Goal: Book appointment/travel/reservation

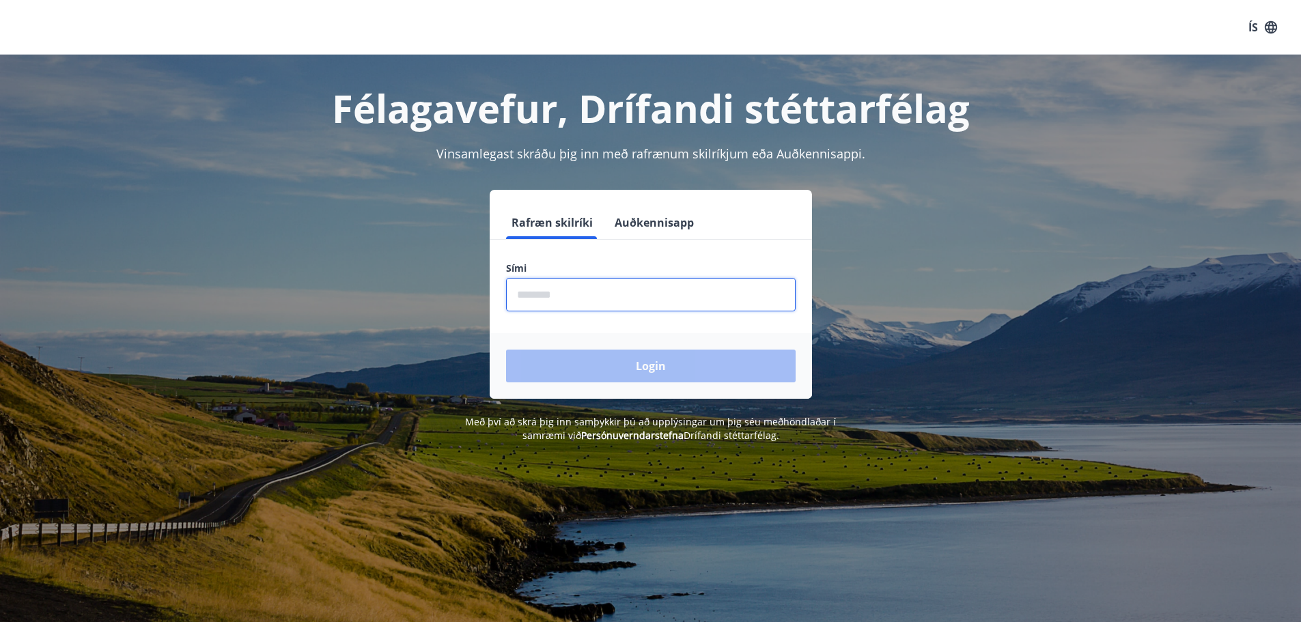
click at [649, 300] on input "phone" at bounding box center [650, 294] width 289 height 33
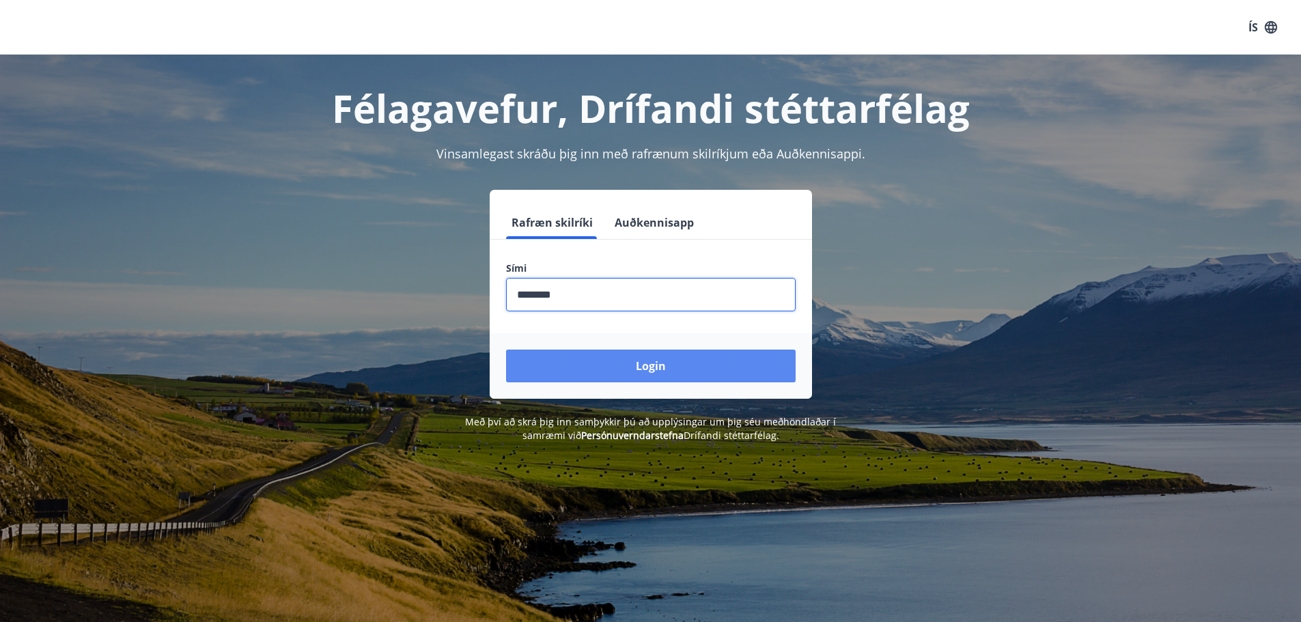
type input "********"
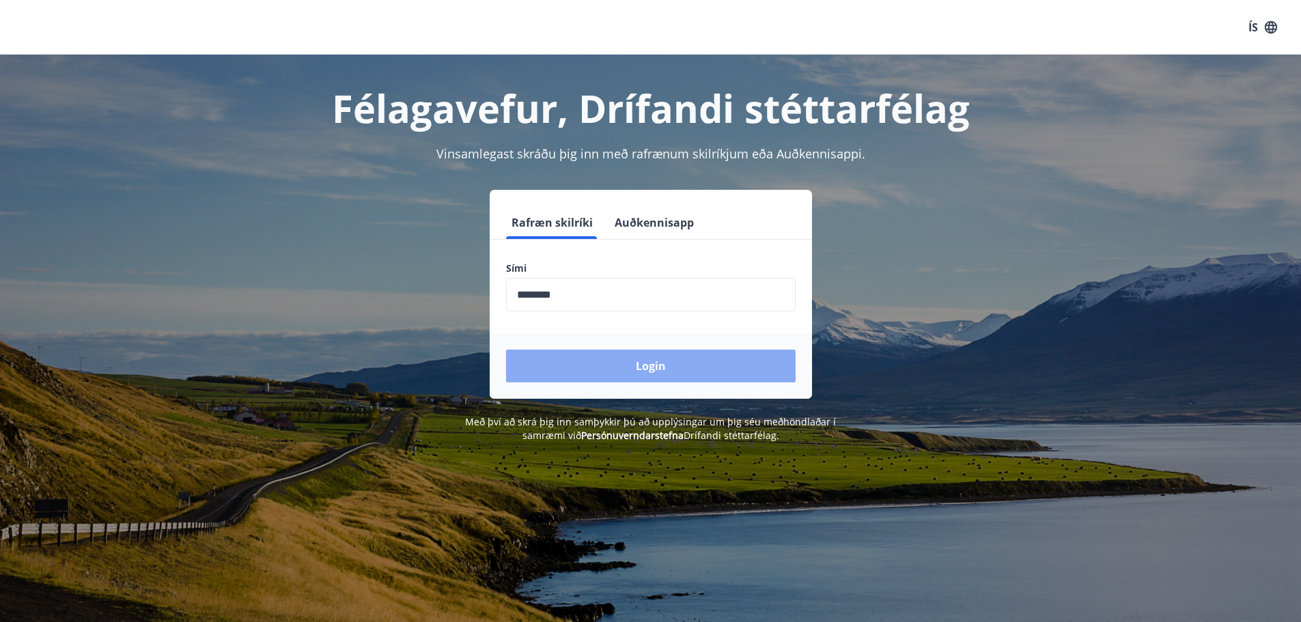
click at [655, 372] on button "Login" at bounding box center [650, 366] width 289 height 33
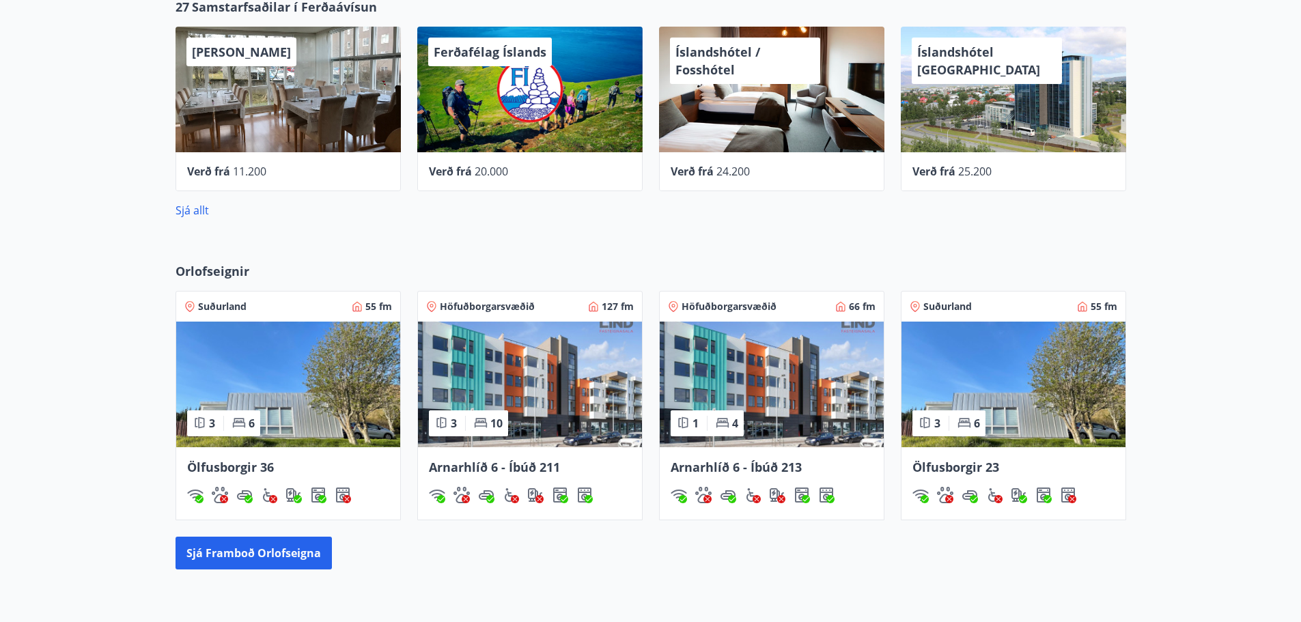
scroll to position [683, 0]
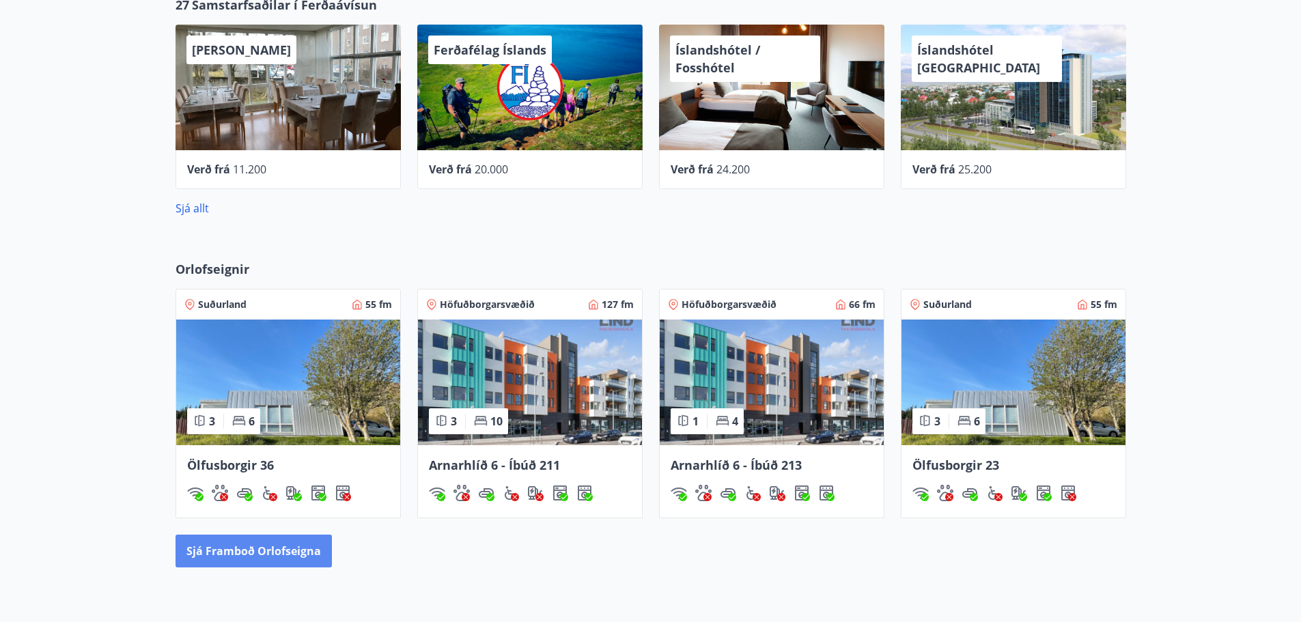
click at [308, 552] on button "Sjá framboð orlofseigna" at bounding box center [253, 551] width 156 height 33
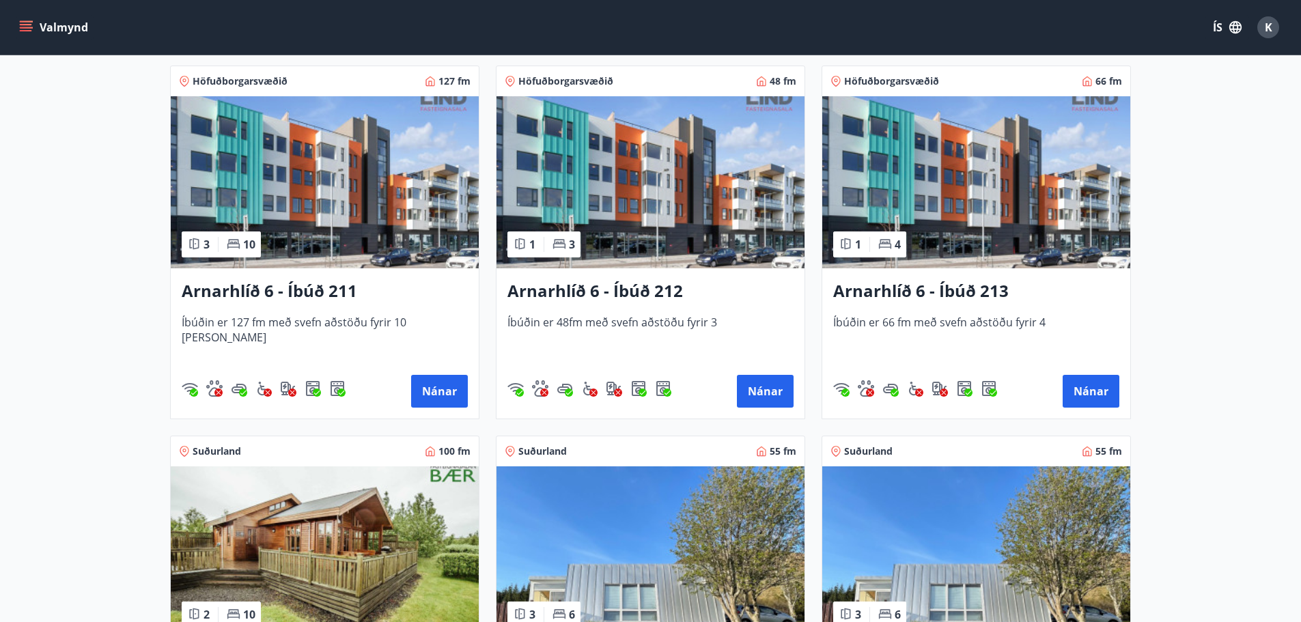
scroll to position [197, 0]
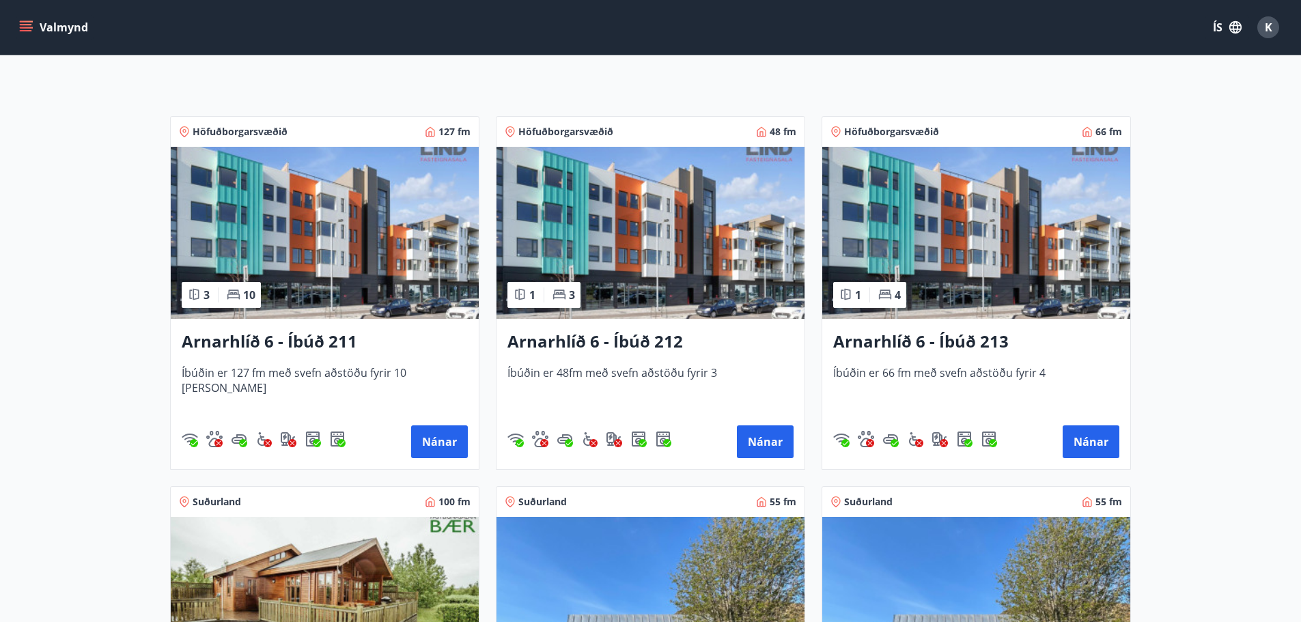
click at [328, 336] on h3 "Arnarhlíð 6 - Íbúð 211" at bounding box center [325, 342] width 286 height 25
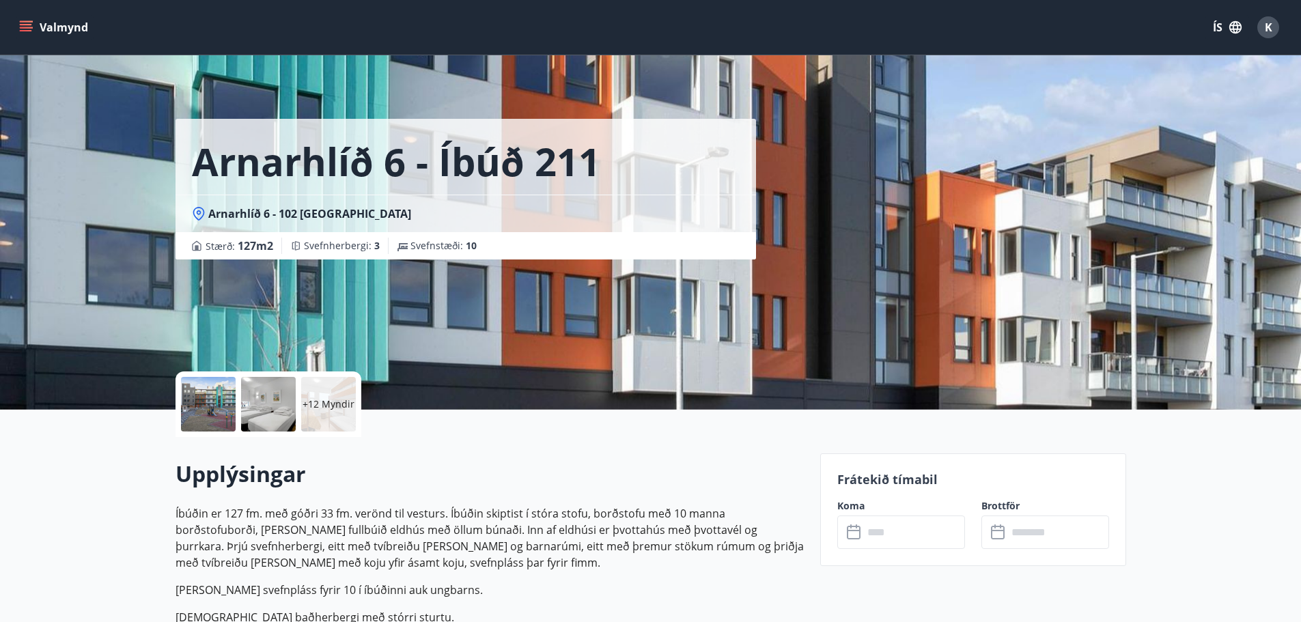
click at [268, 403] on div at bounding box center [268, 404] width 55 height 55
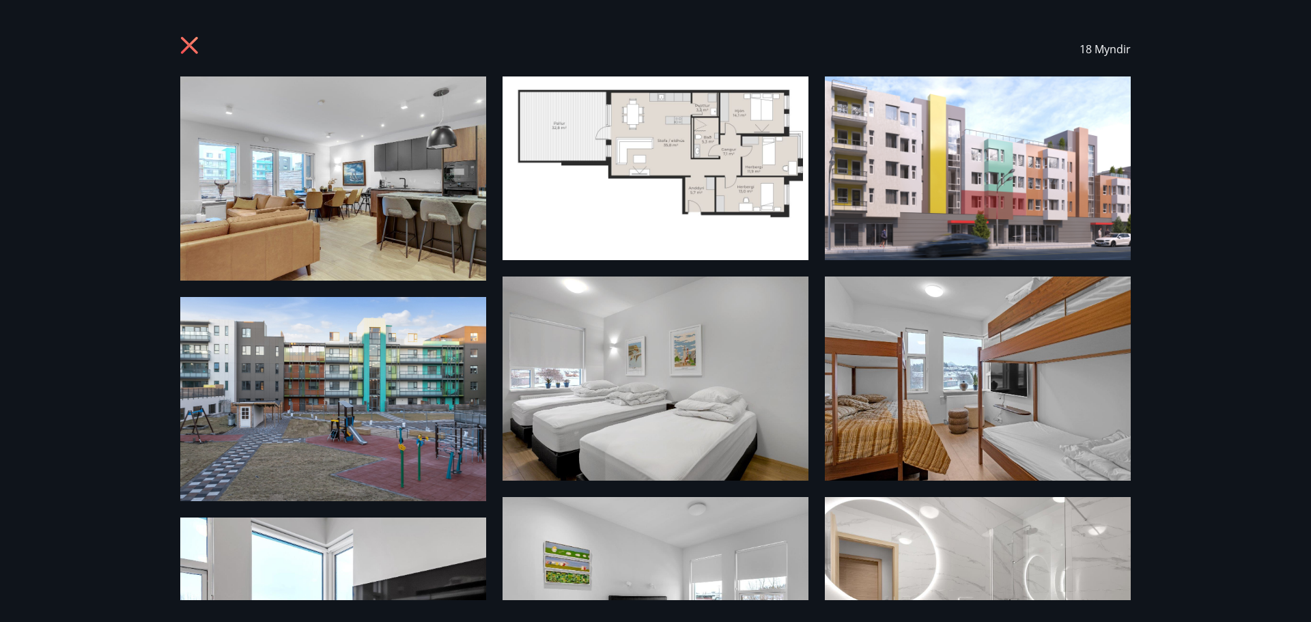
click at [404, 226] on img at bounding box center [333, 178] width 306 height 204
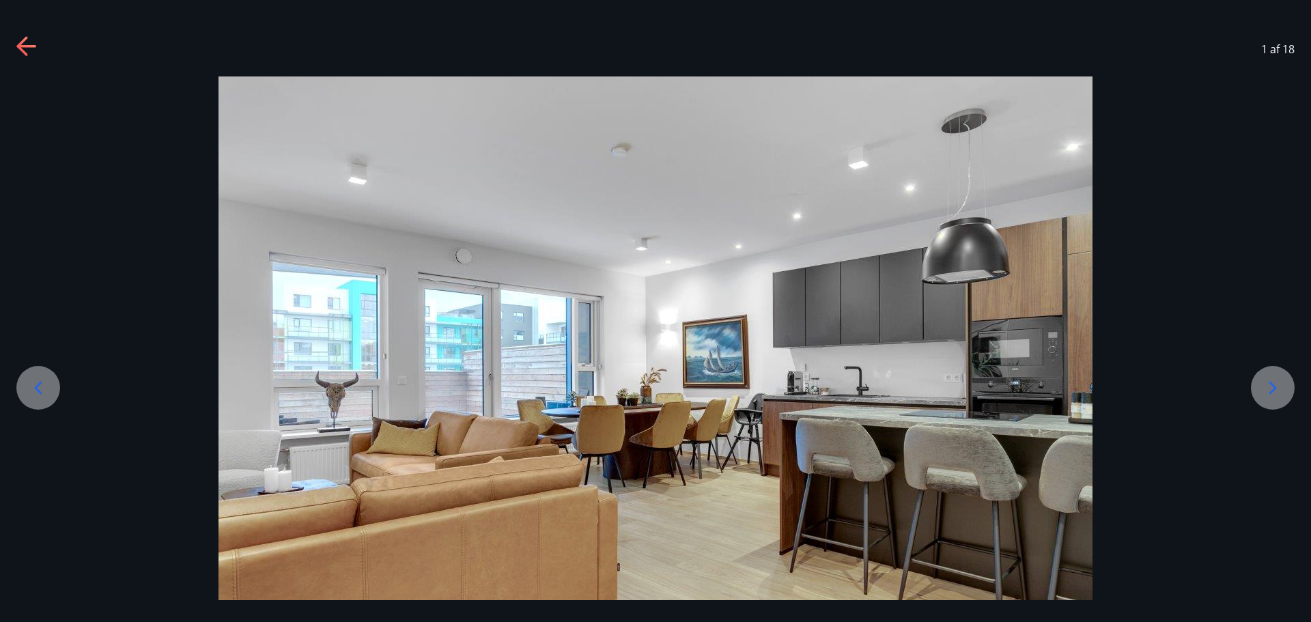
click at [1268, 378] on icon at bounding box center [1273, 388] width 22 height 22
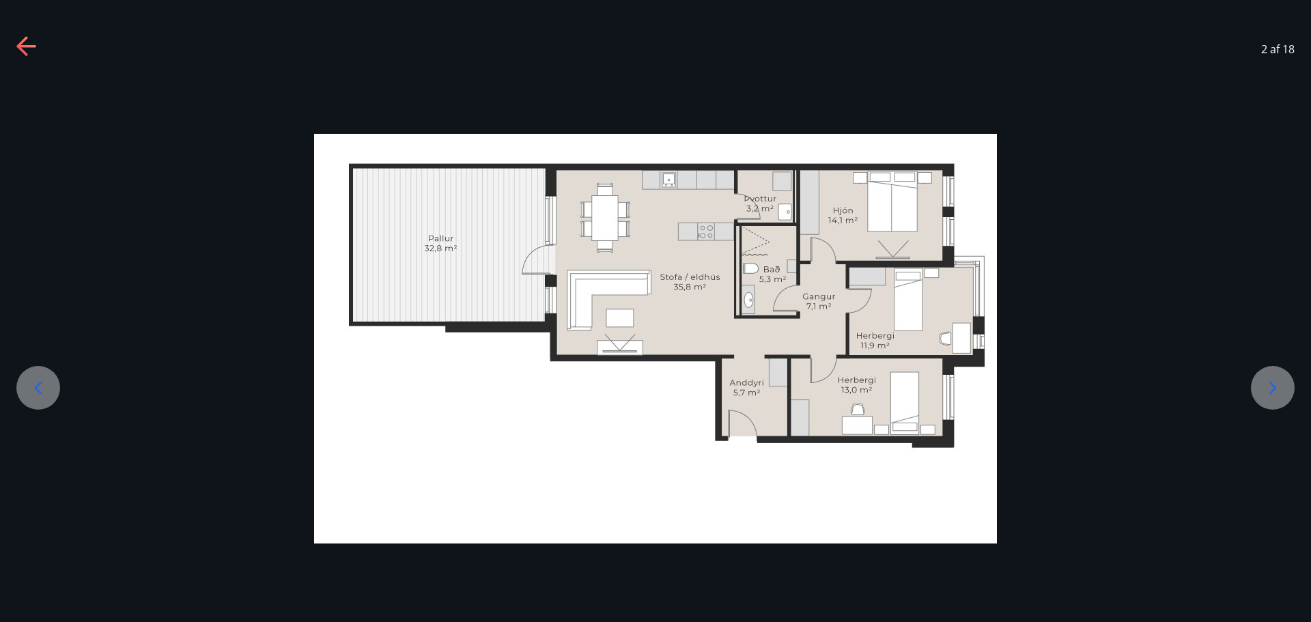
click at [1268, 378] on icon at bounding box center [1273, 388] width 22 height 22
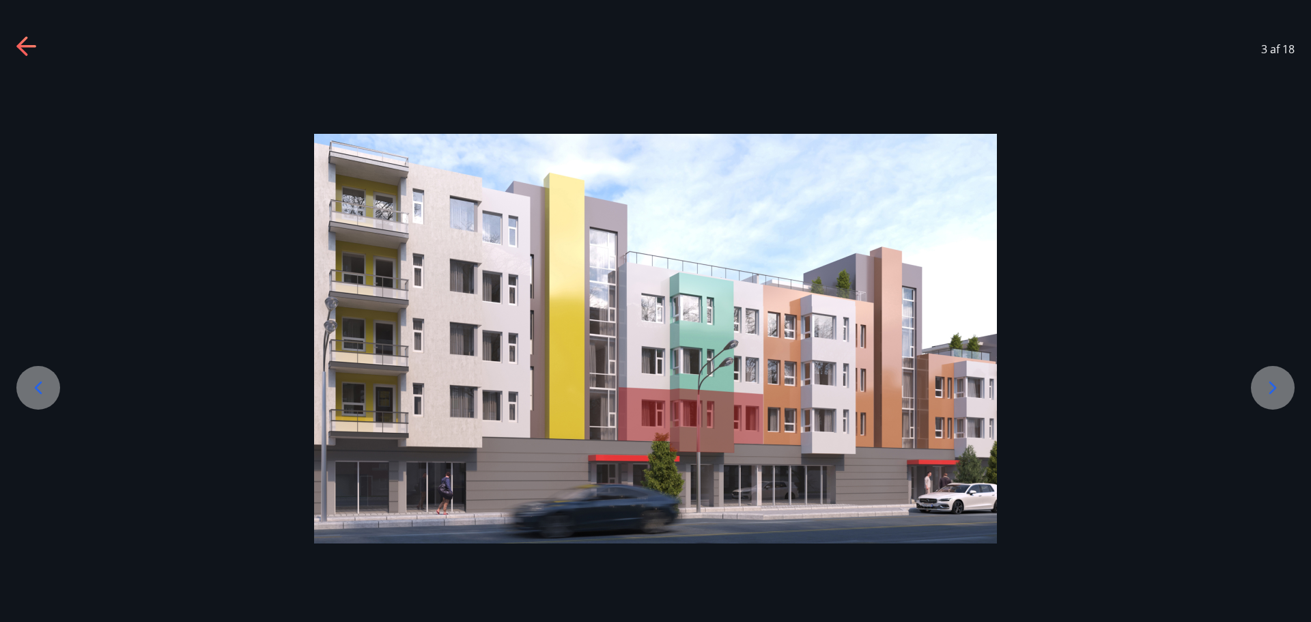
click at [1268, 378] on icon at bounding box center [1273, 388] width 22 height 22
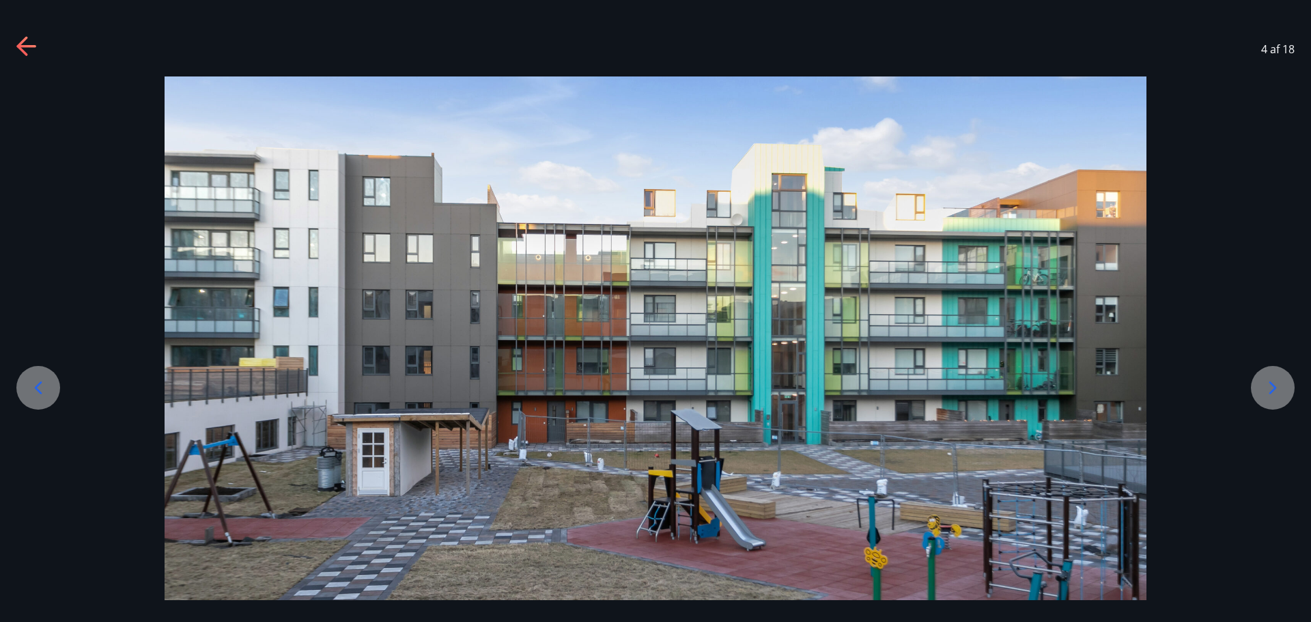
click at [1268, 378] on icon at bounding box center [1273, 388] width 22 height 22
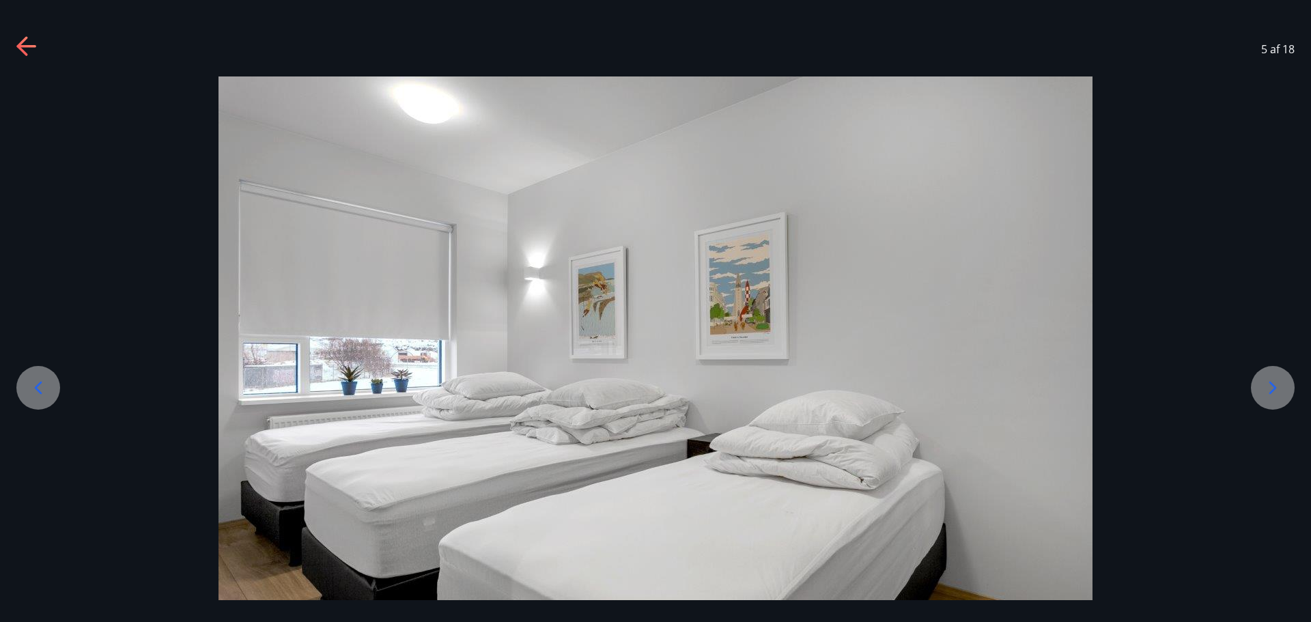
click at [1268, 378] on icon at bounding box center [1273, 388] width 22 height 22
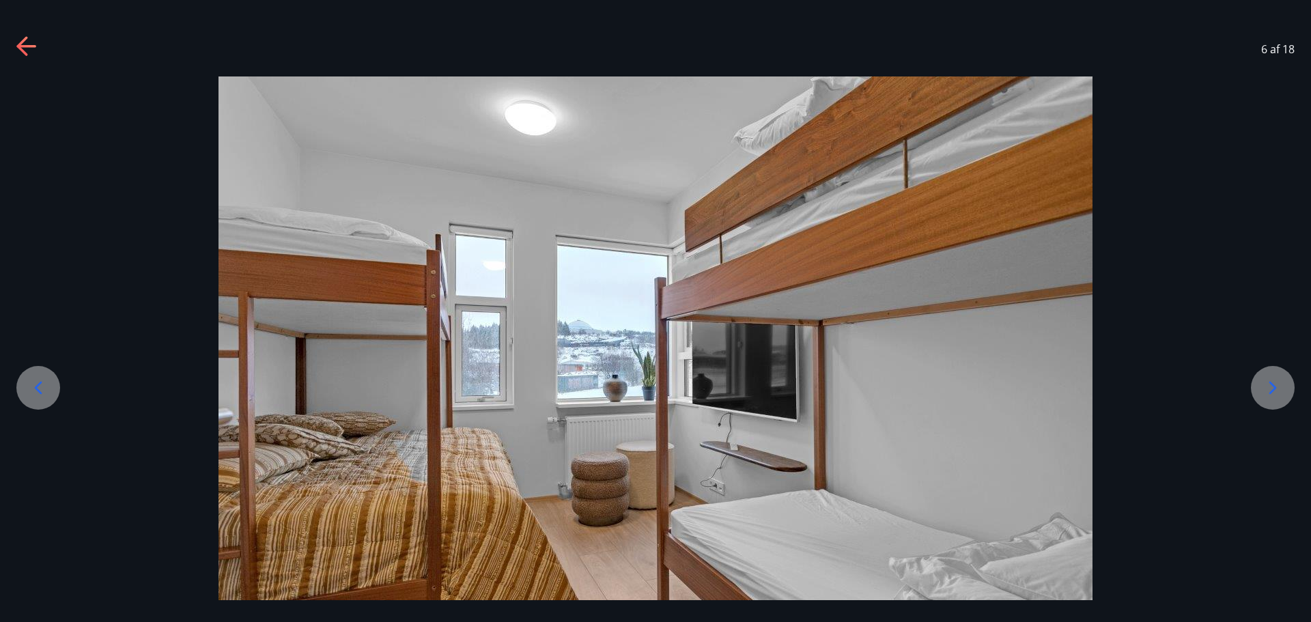
click at [1268, 378] on icon at bounding box center [1273, 388] width 22 height 22
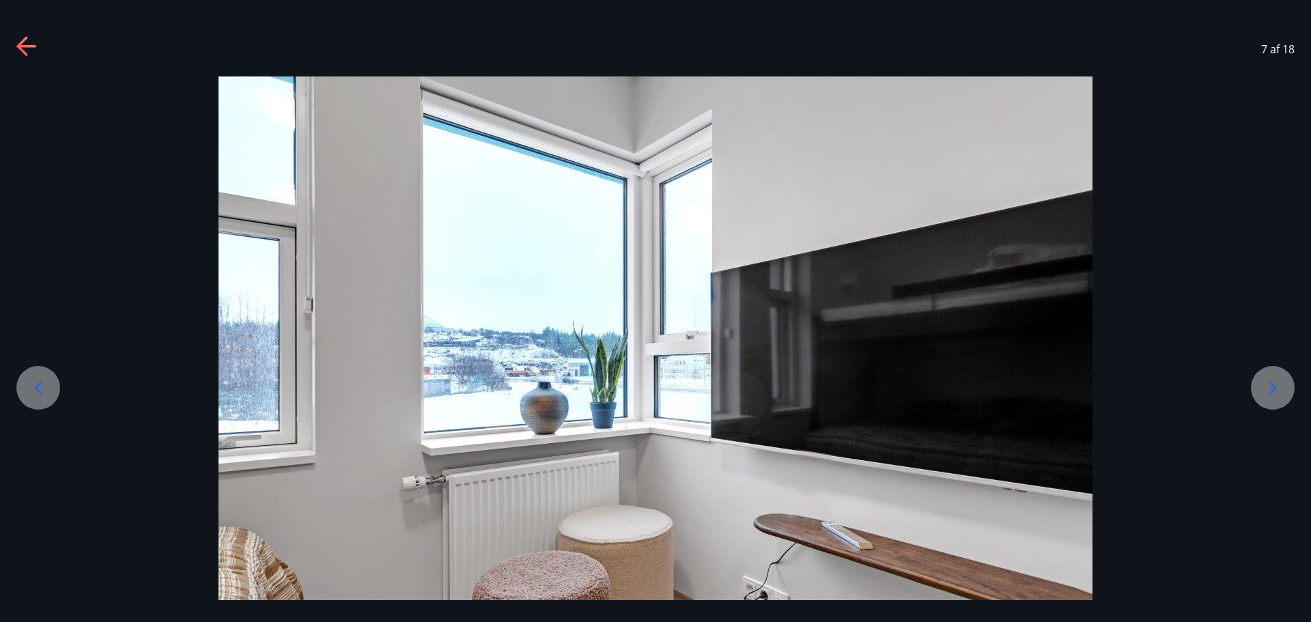
click at [1268, 378] on icon at bounding box center [1273, 388] width 22 height 22
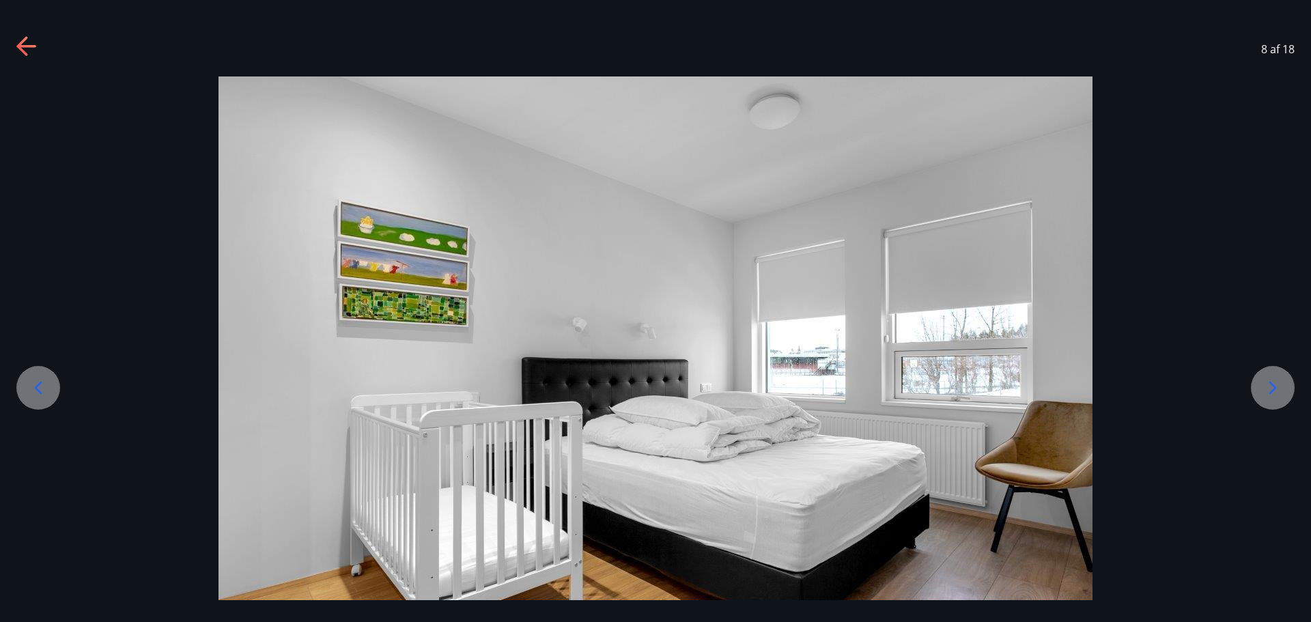
click at [1268, 378] on icon at bounding box center [1273, 388] width 22 height 22
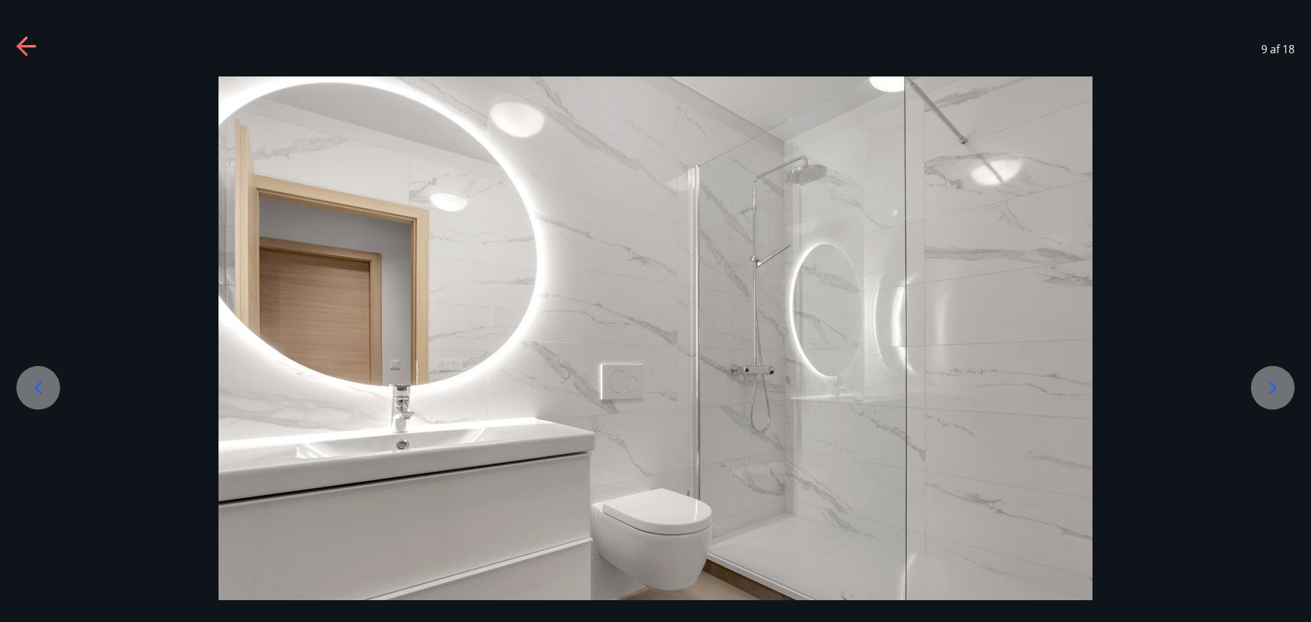
click at [1268, 378] on icon at bounding box center [1273, 388] width 22 height 22
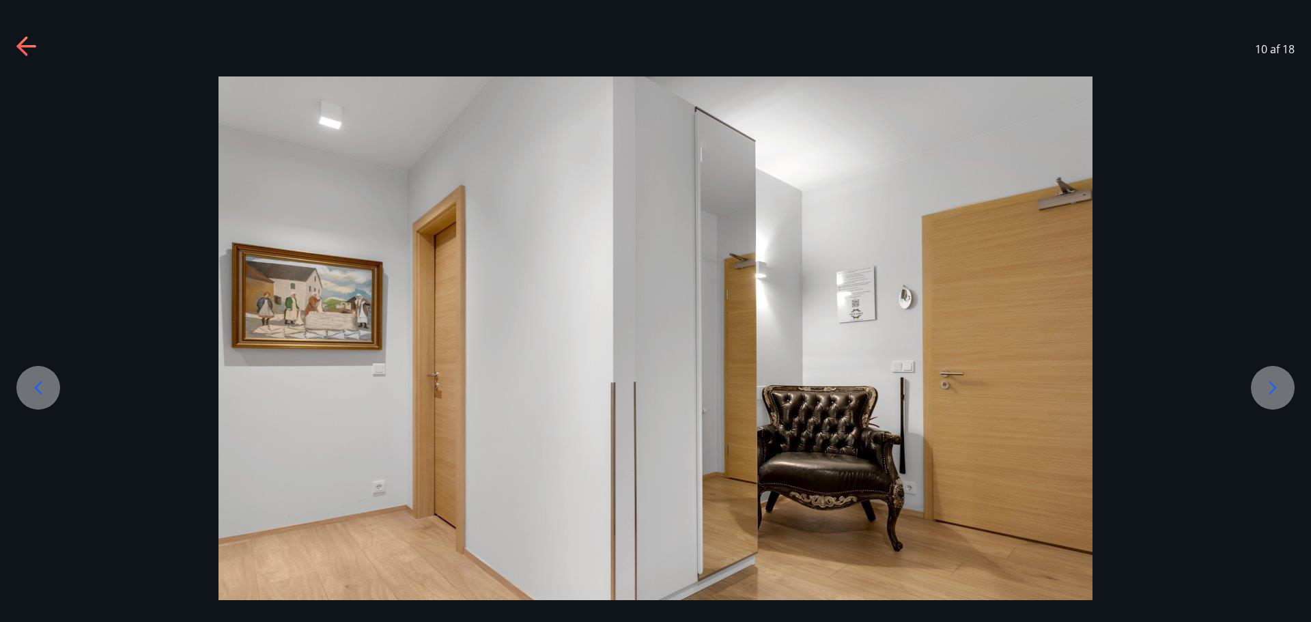
click at [1268, 378] on icon at bounding box center [1273, 388] width 22 height 22
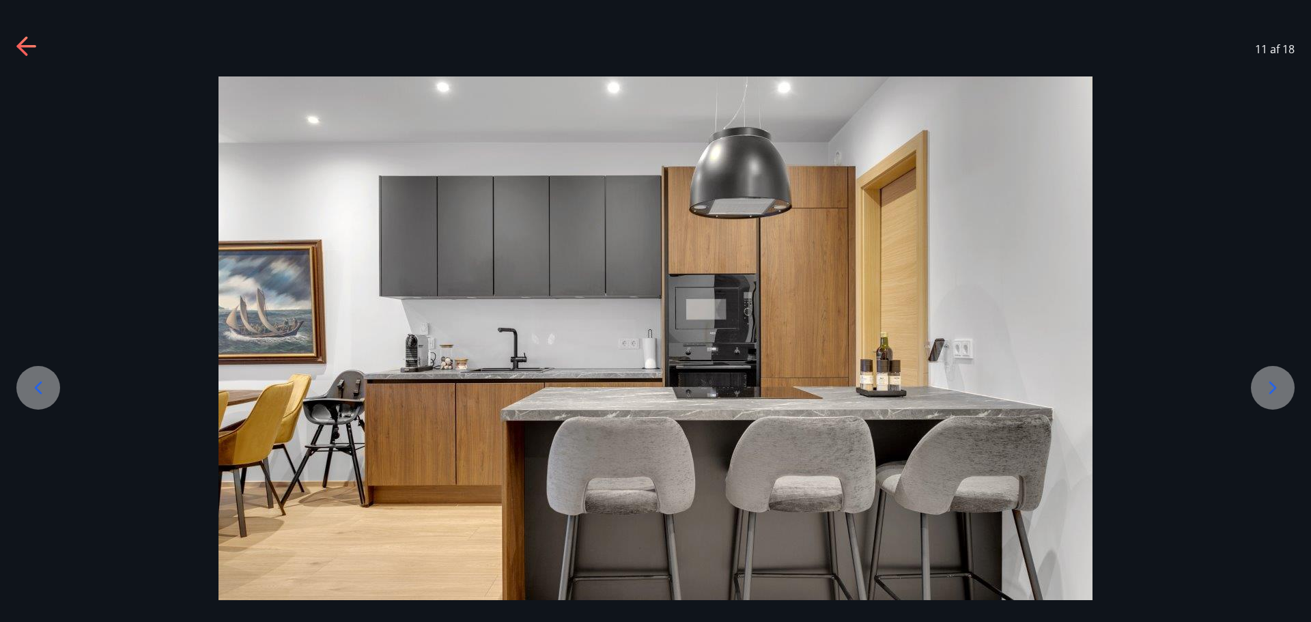
click at [1268, 378] on icon at bounding box center [1273, 388] width 22 height 22
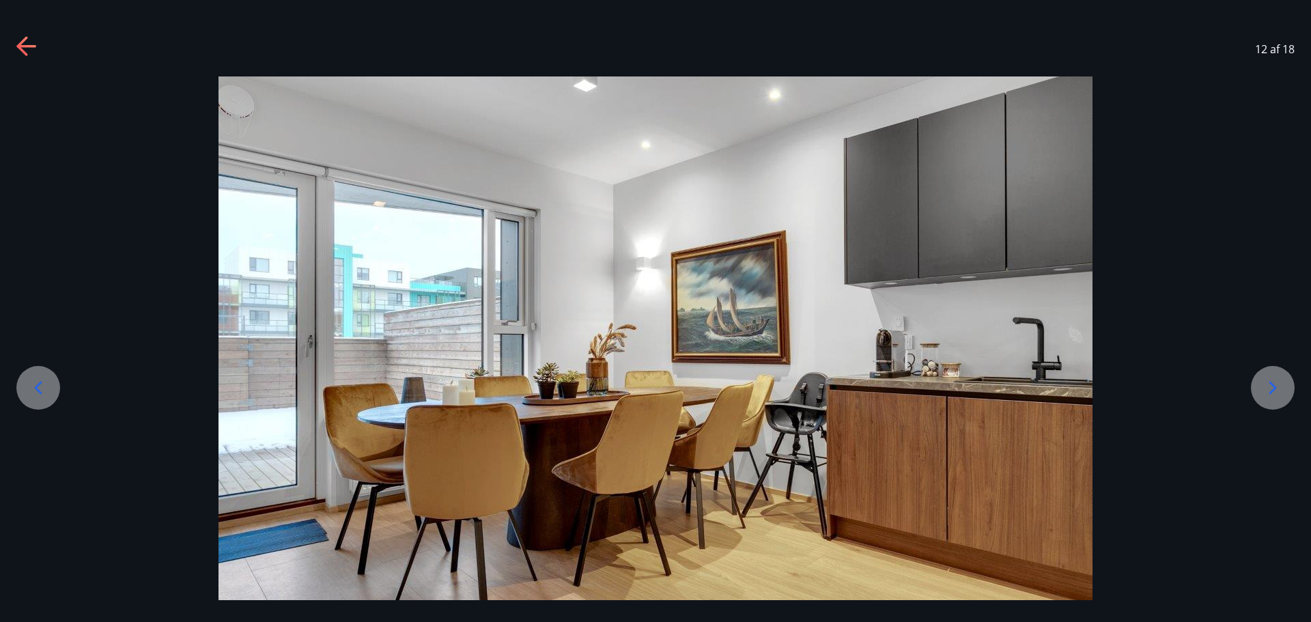
click at [1268, 378] on icon at bounding box center [1273, 388] width 22 height 22
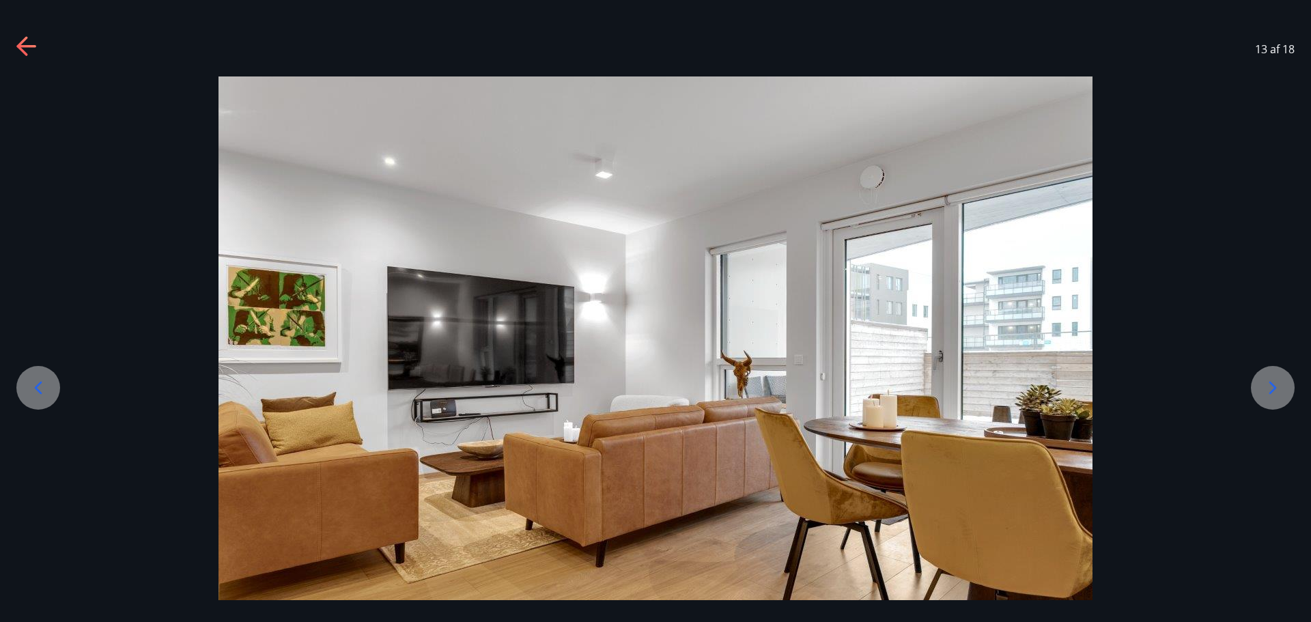
click at [1268, 378] on icon at bounding box center [1273, 388] width 22 height 22
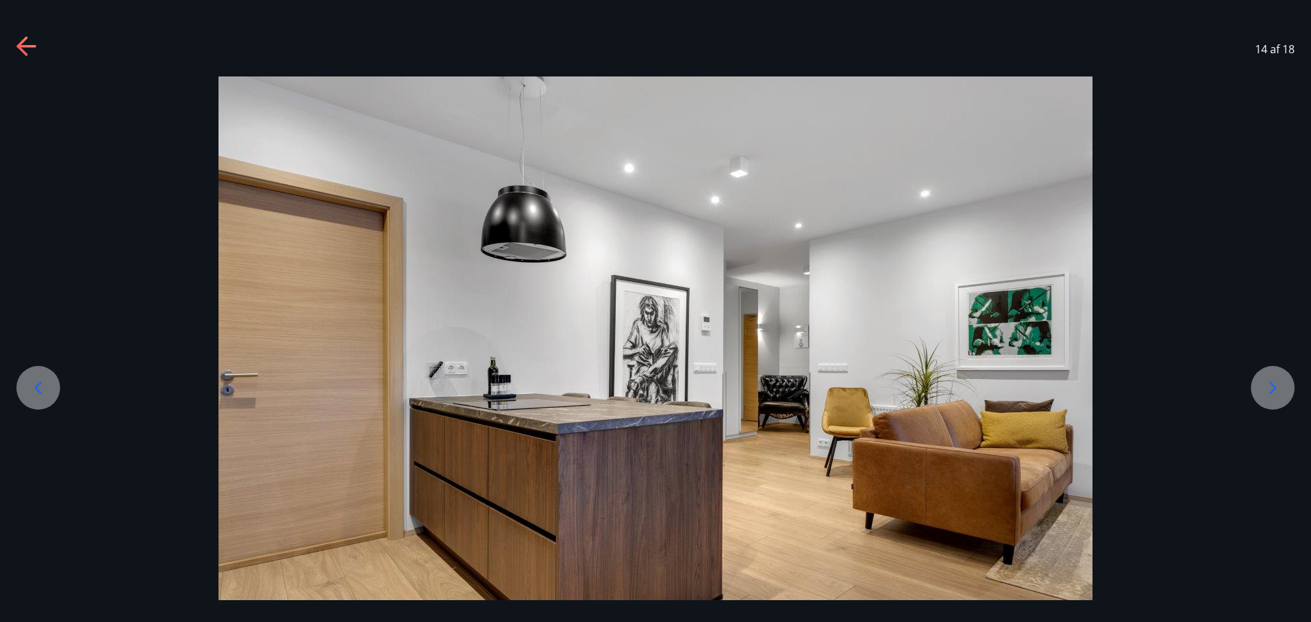
click at [1268, 378] on icon at bounding box center [1273, 388] width 22 height 22
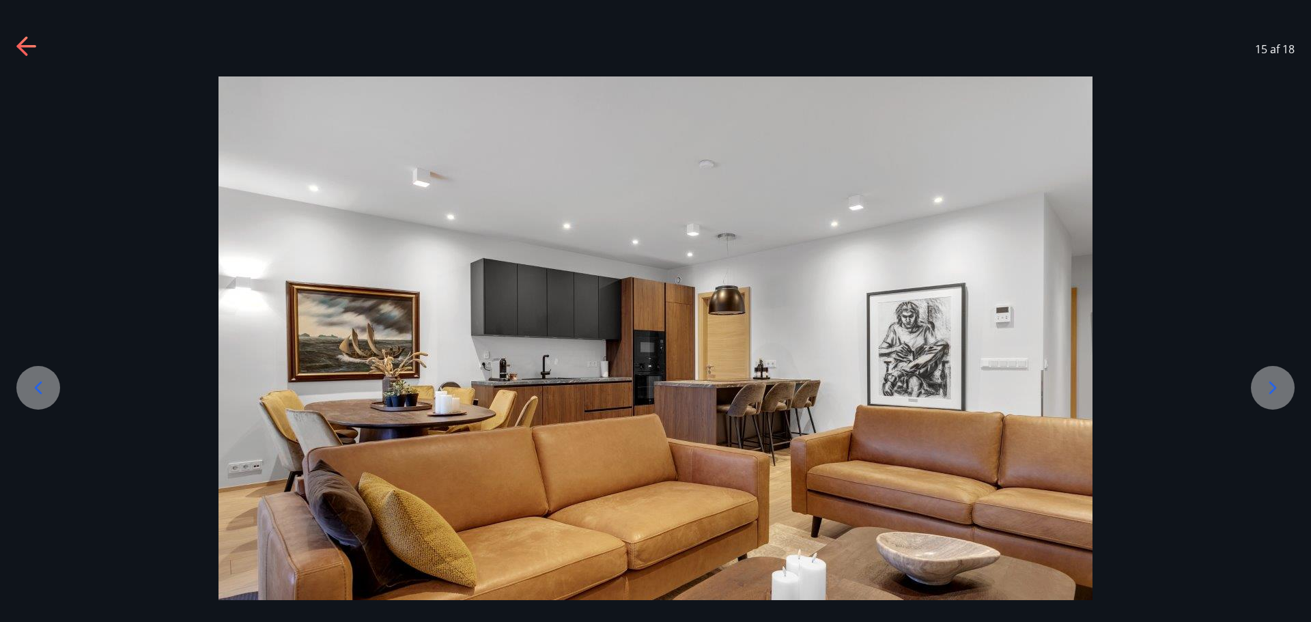
click at [1268, 378] on icon at bounding box center [1273, 388] width 22 height 22
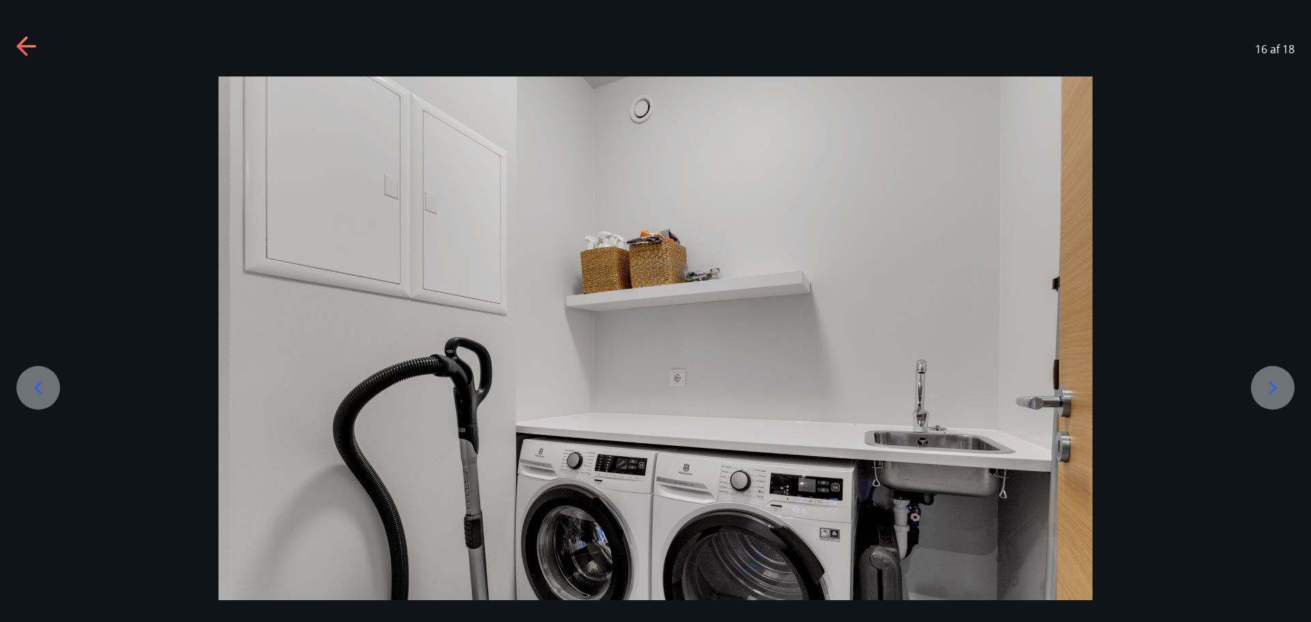
click at [1268, 378] on icon at bounding box center [1273, 388] width 22 height 22
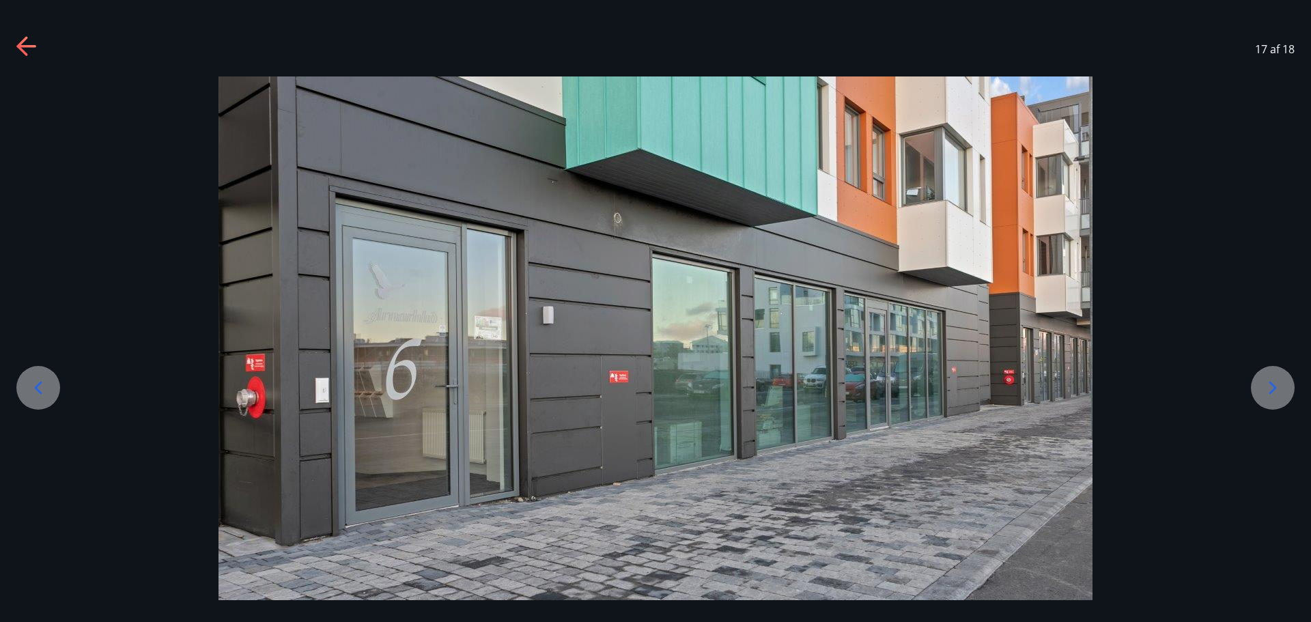
click at [1268, 378] on icon at bounding box center [1273, 388] width 22 height 22
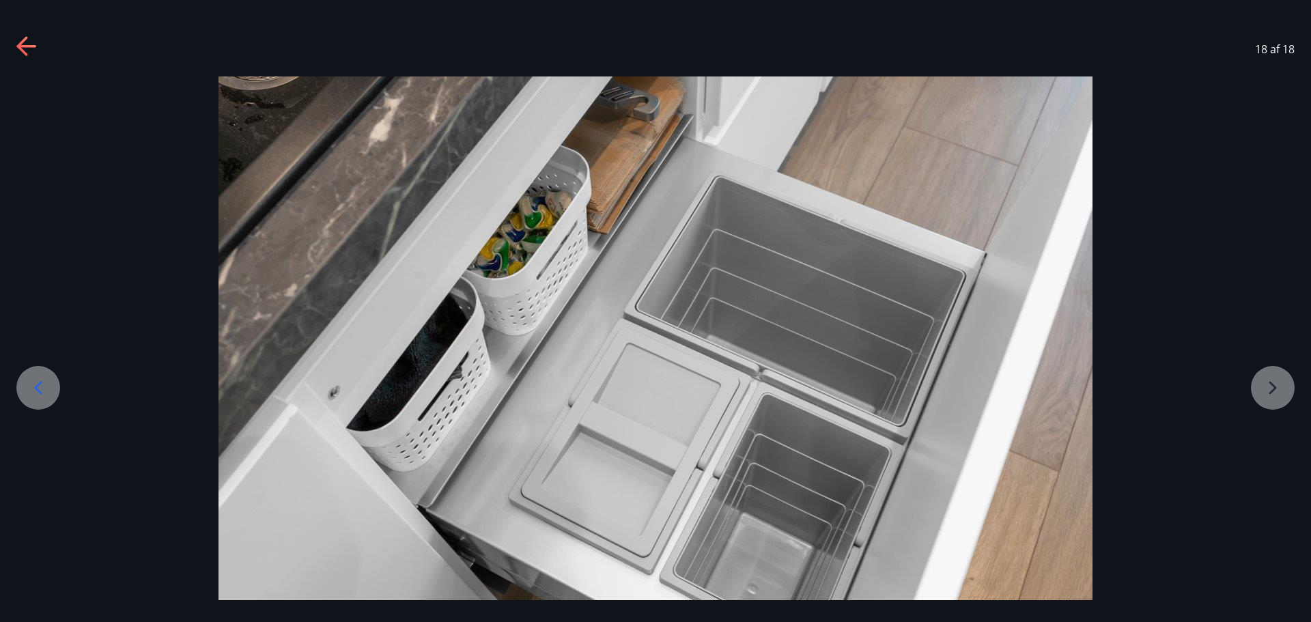
click at [1268, 378] on div at bounding box center [655, 367] width 1311 height 582
click at [13, 43] on div "18 af 18" at bounding box center [655, 49] width 1311 height 55
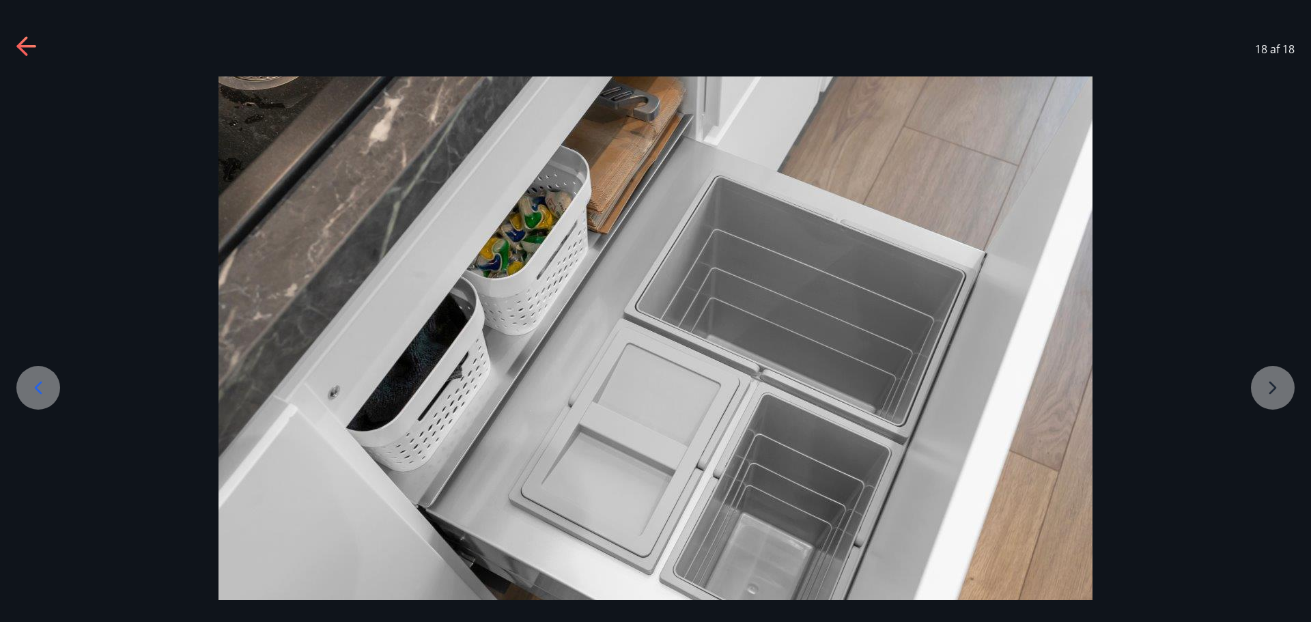
click at [30, 44] on icon at bounding box center [27, 47] width 22 height 22
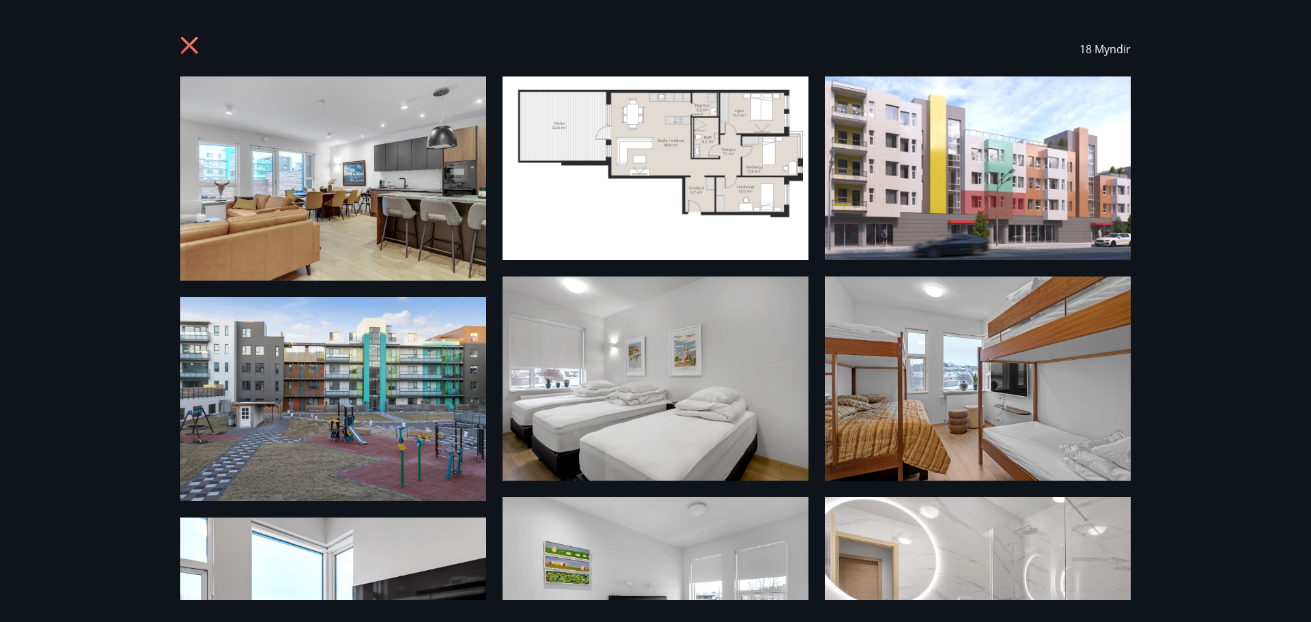
click at [197, 32] on div "18 Myndir" at bounding box center [655, 49] width 950 height 55
click at [190, 42] on icon at bounding box center [191, 47] width 22 height 22
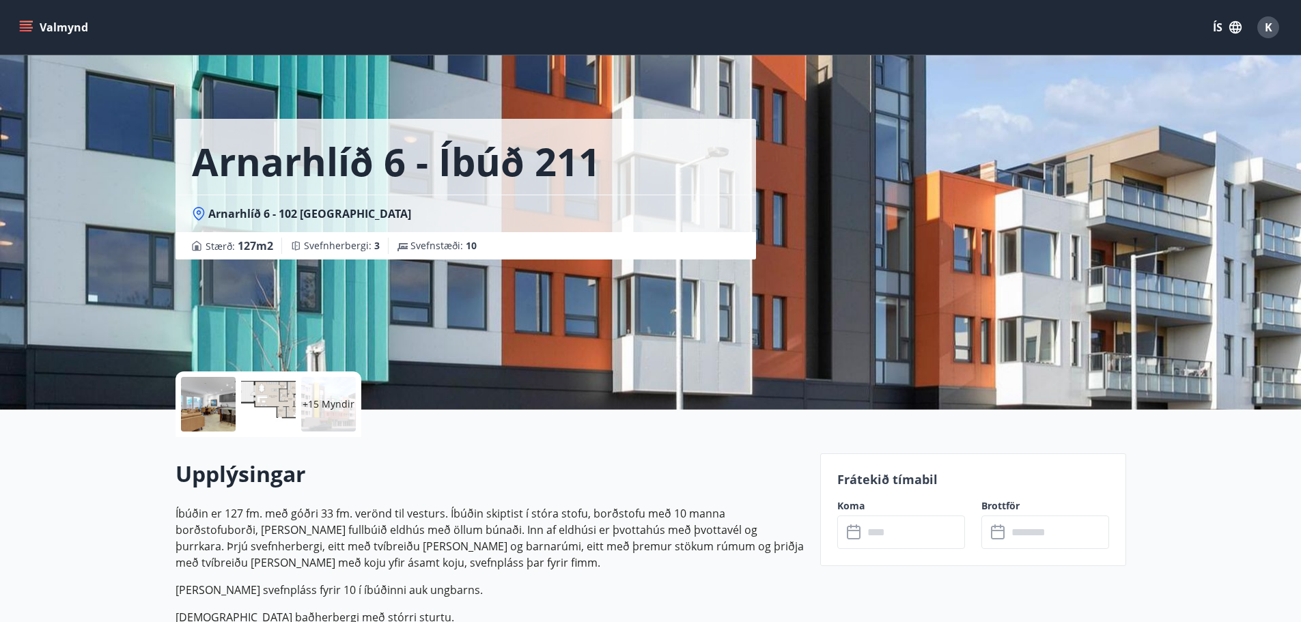
click at [890, 530] on input "text" at bounding box center [914, 531] width 102 height 33
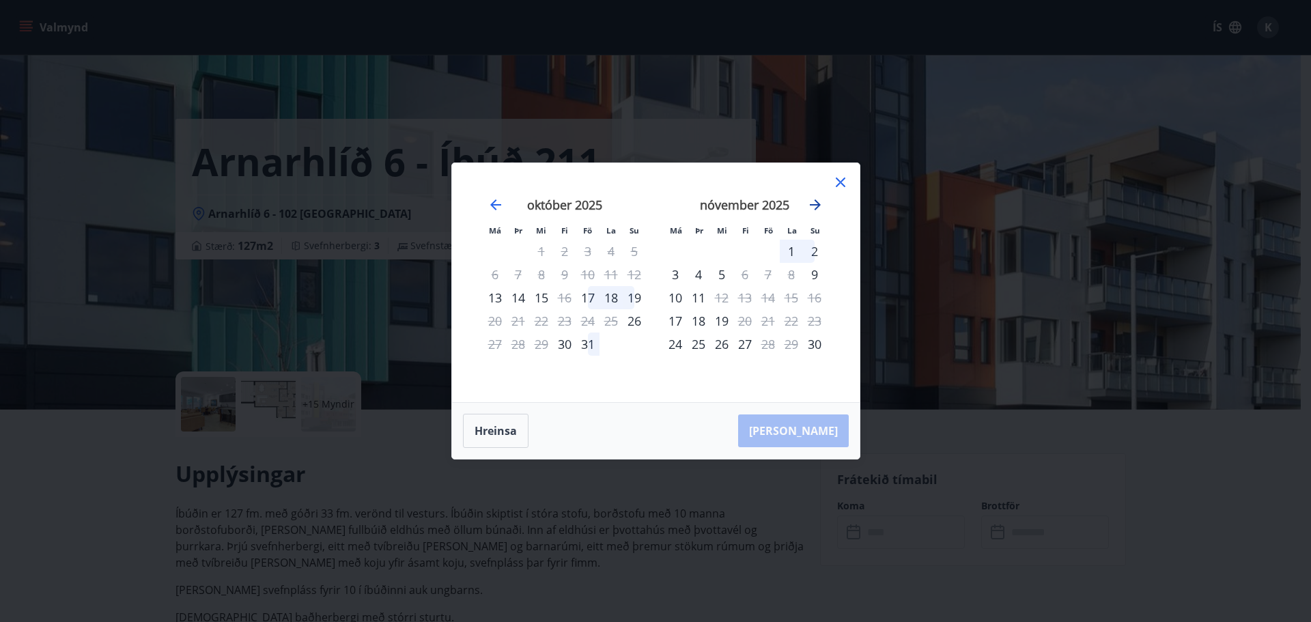
click at [814, 200] on icon "Move forward to switch to the next month." at bounding box center [815, 204] width 11 height 11
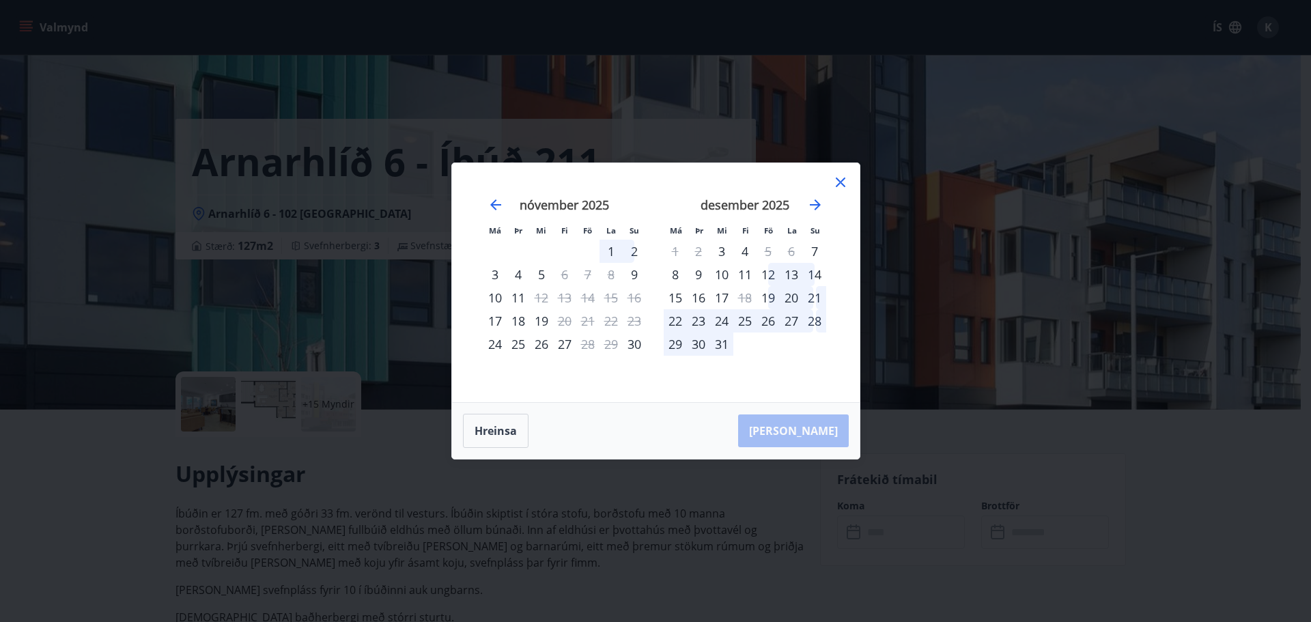
click at [791, 295] on div "20" at bounding box center [791, 297] width 23 height 23
click at [789, 299] on div "20" at bounding box center [791, 297] width 23 height 23
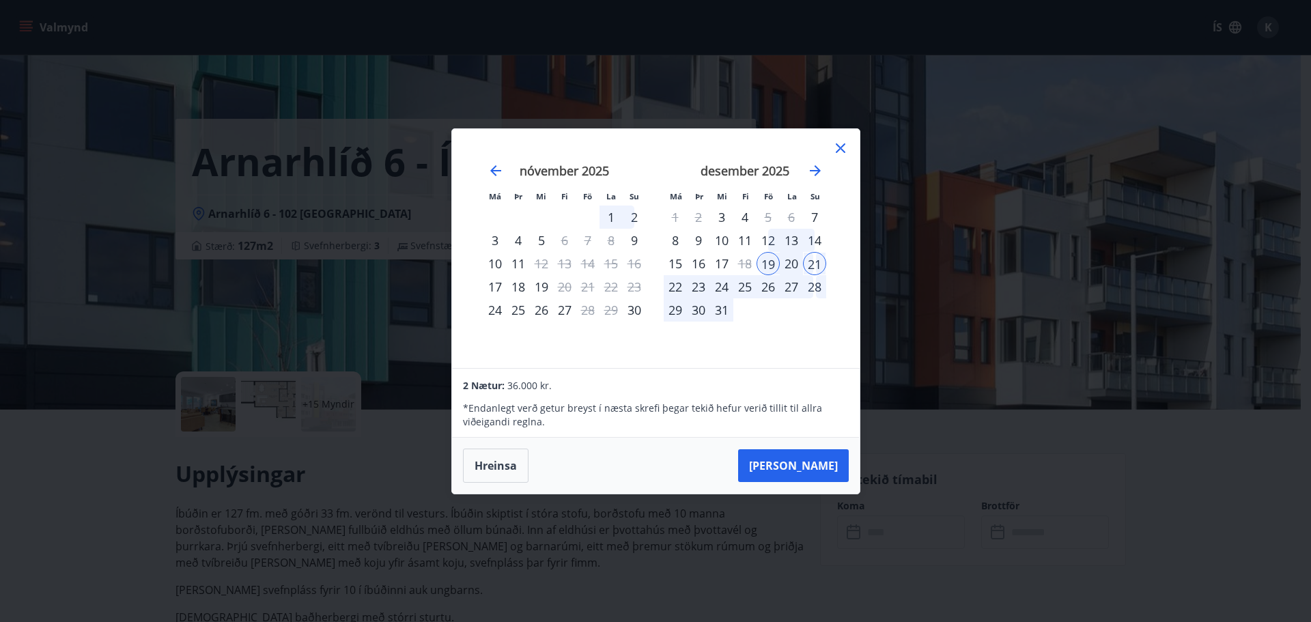
click at [847, 140] on icon at bounding box center [840, 148] width 16 height 16
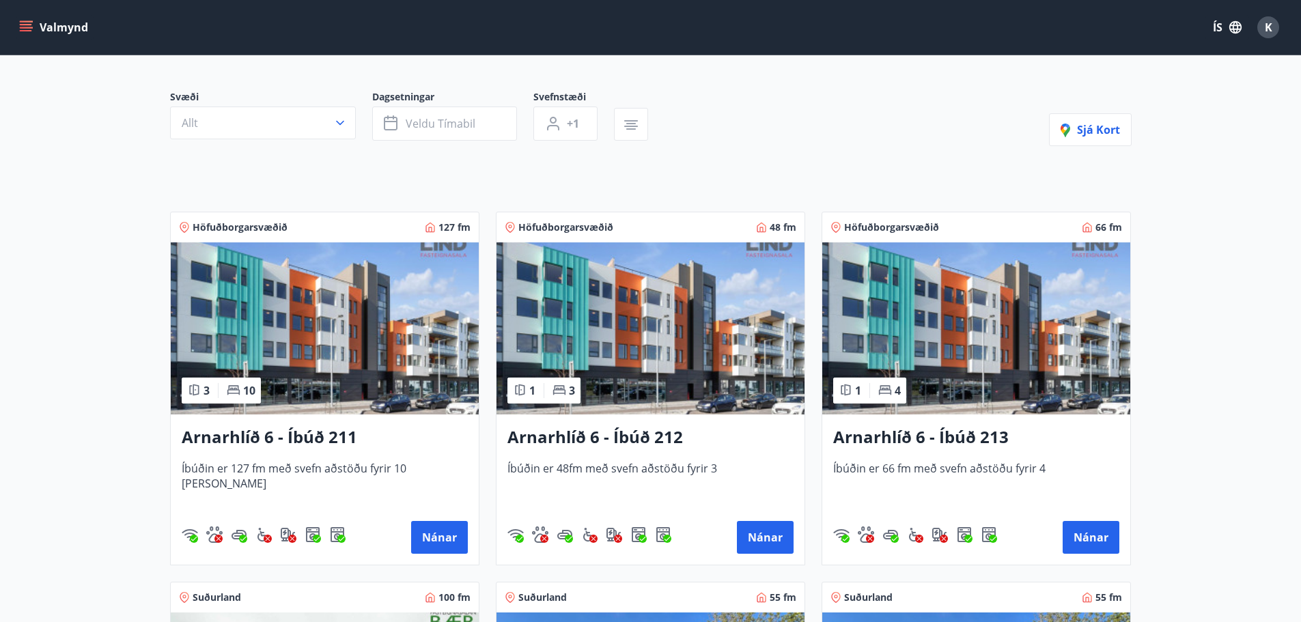
scroll to position [99, 0]
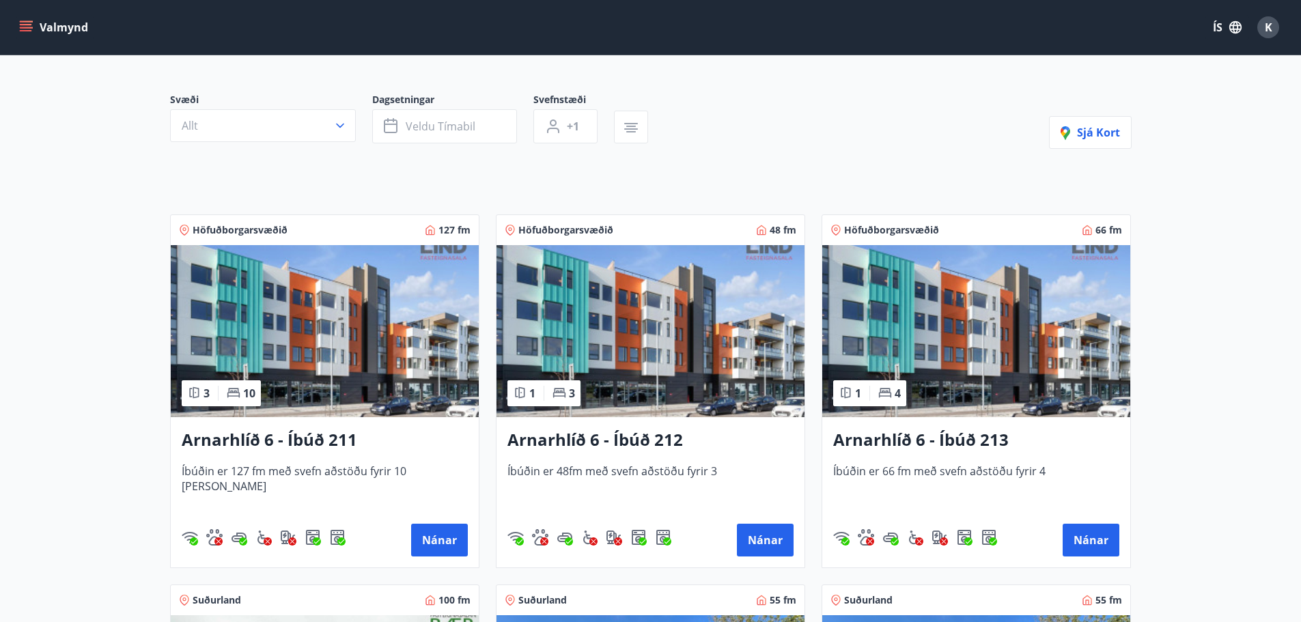
click at [602, 439] on h3 "Arnarhlíð 6 - Íbúð 212" at bounding box center [650, 440] width 286 height 25
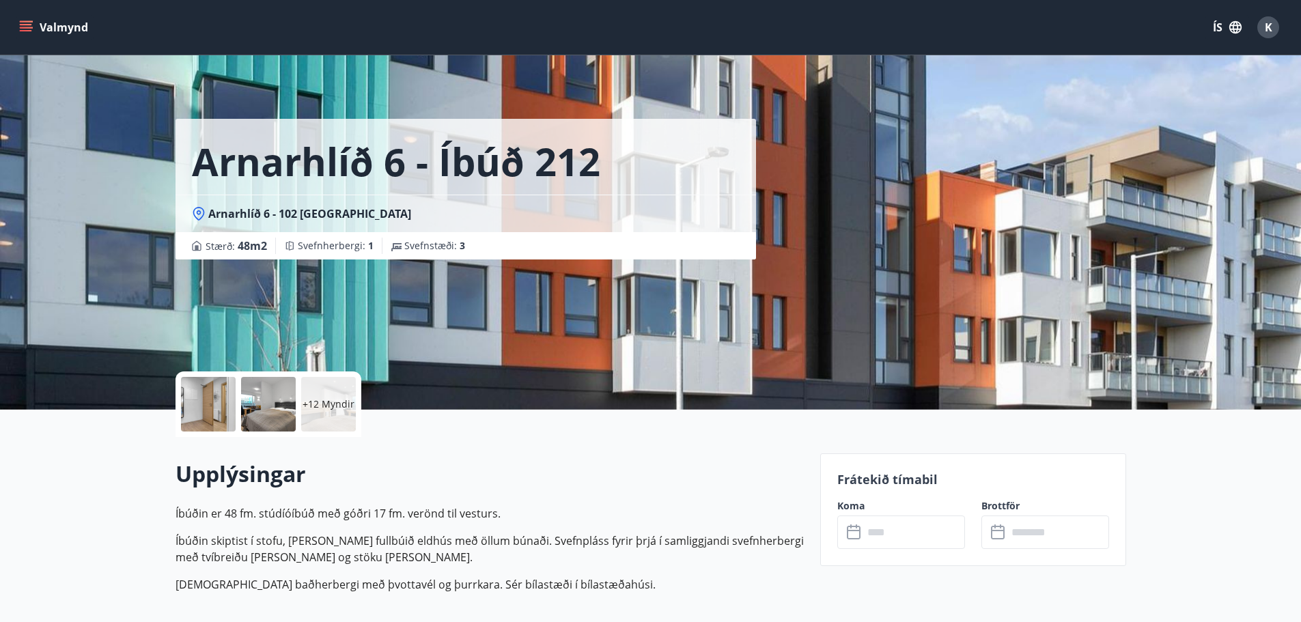
click at [885, 545] on input "text" at bounding box center [914, 531] width 102 height 33
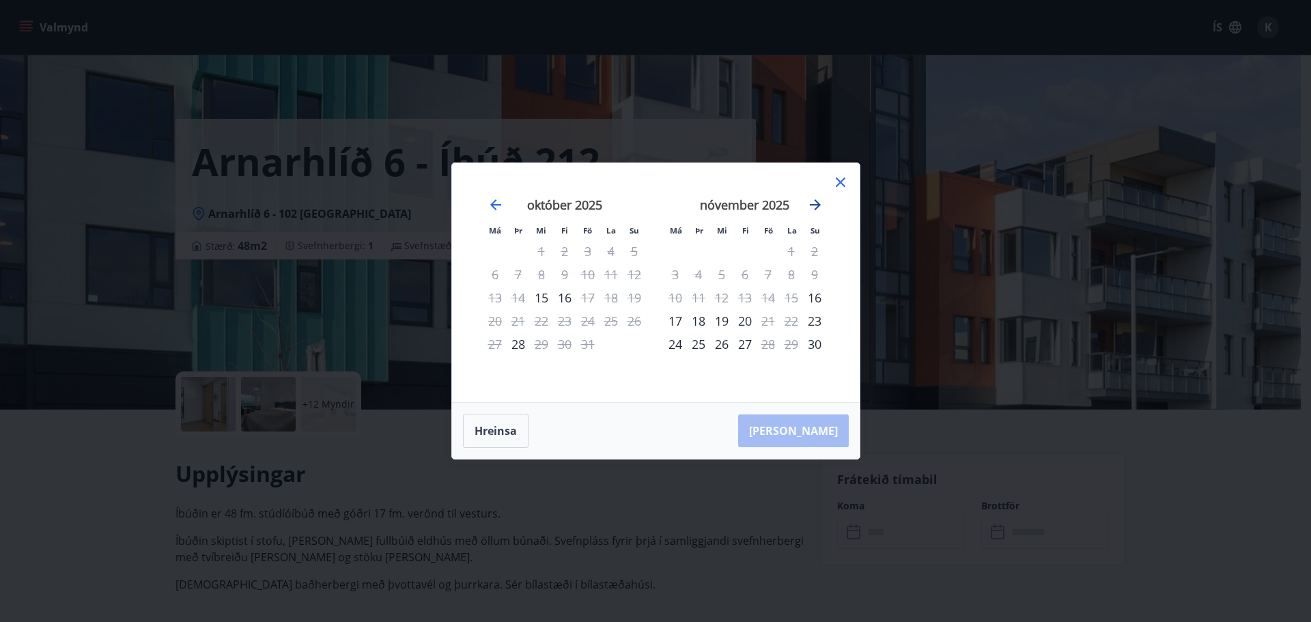
click at [817, 200] on icon "Move forward to switch to the next month." at bounding box center [815, 205] width 16 height 16
click at [764, 296] on div "19" at bounding box center [767, 297] width 23 height 23
click at [809, 298] on div "21" at bounding box center [814, 297] width 23 height 23
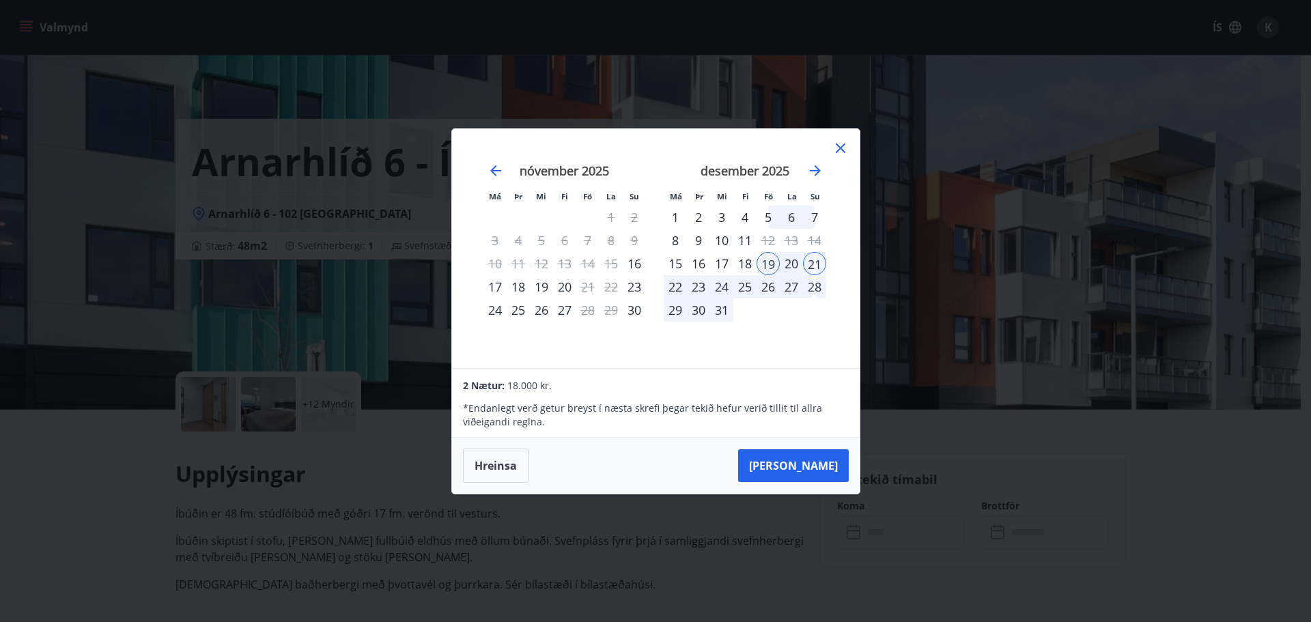
click at [845, 152] on icon at bounding box center [841, 148] width 10 height 10
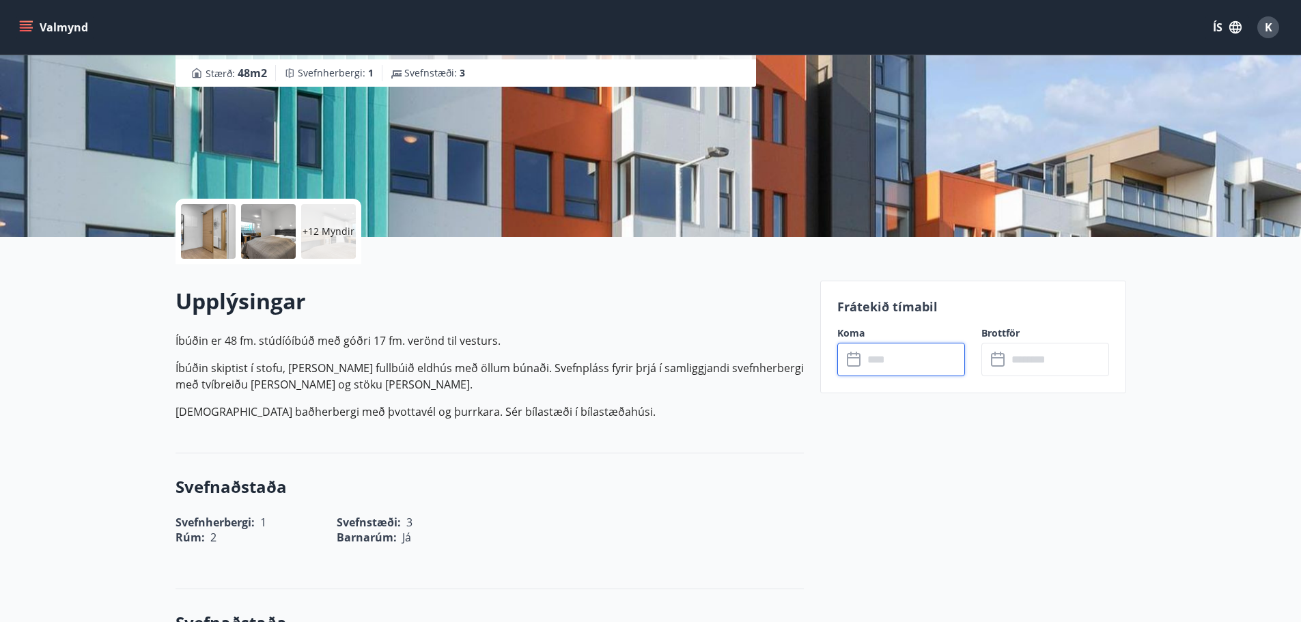
scroll to position [165, 0]
